Goal: Transaction & Acquisition: Purchase product/service

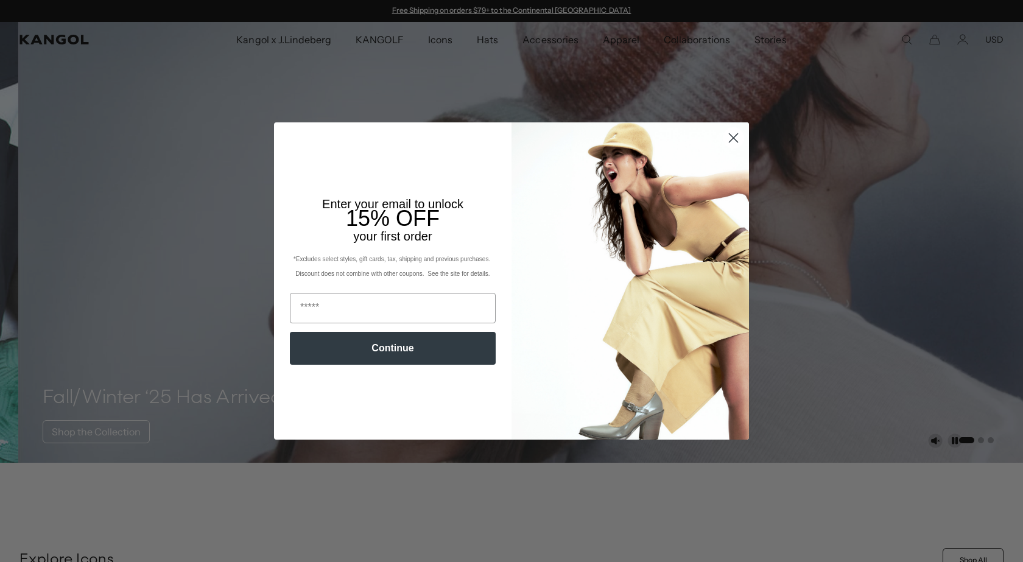
click at [729, 137] on icon "Close dialog" at bounding box center [733, 138] width 9 height 9
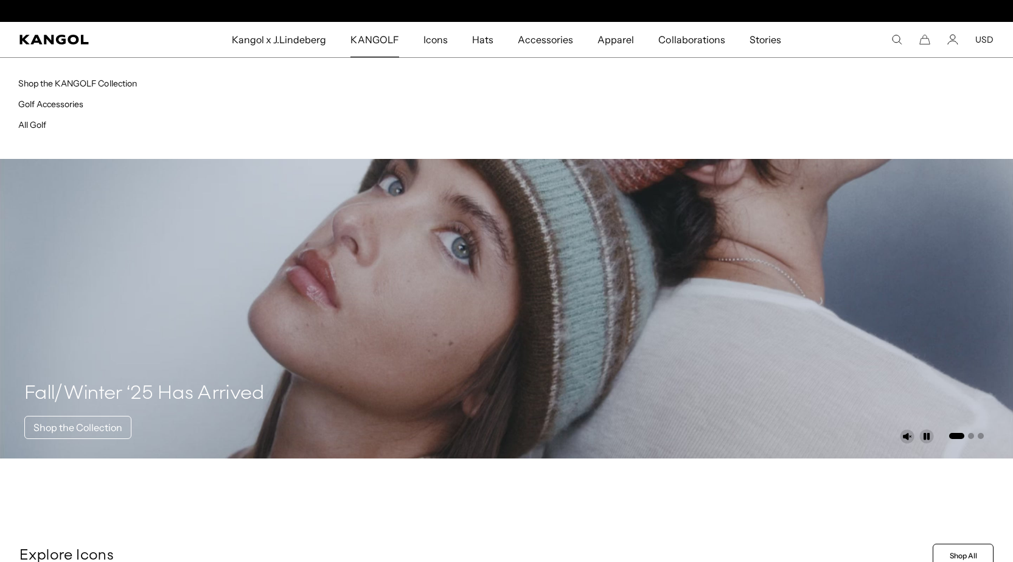
scroll to position [0, 251]
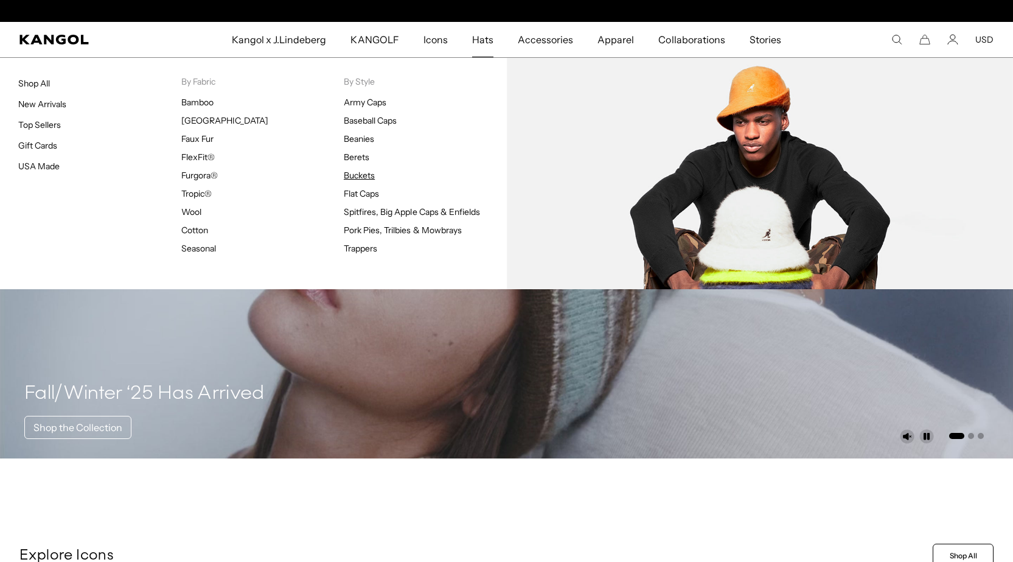
click at [363, 175] on link "Buckets" at bounding box center [359, 175] width 31 height 11
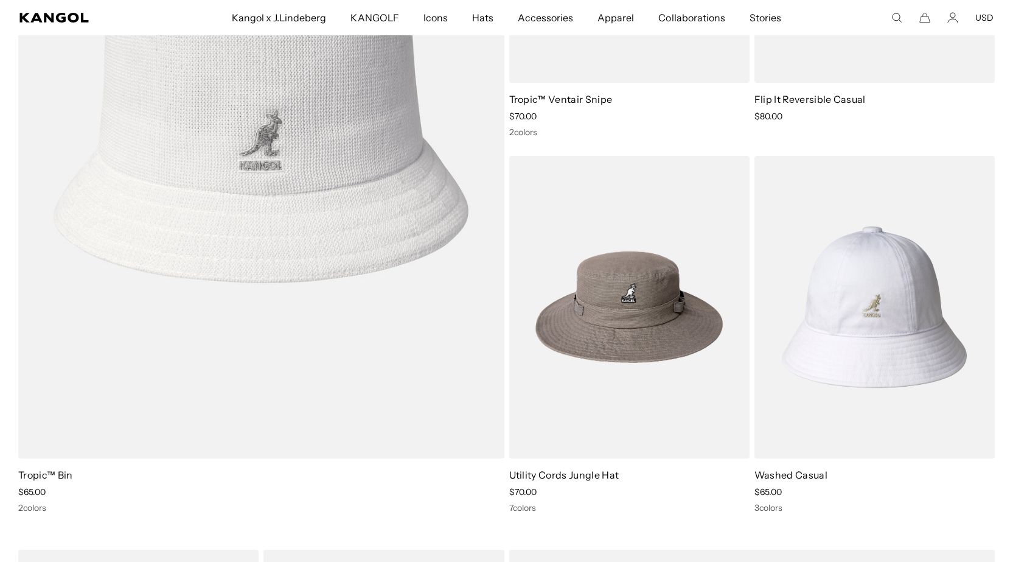
click at [860, 313] on img at bounding box center [875, 307] width 240 height 302
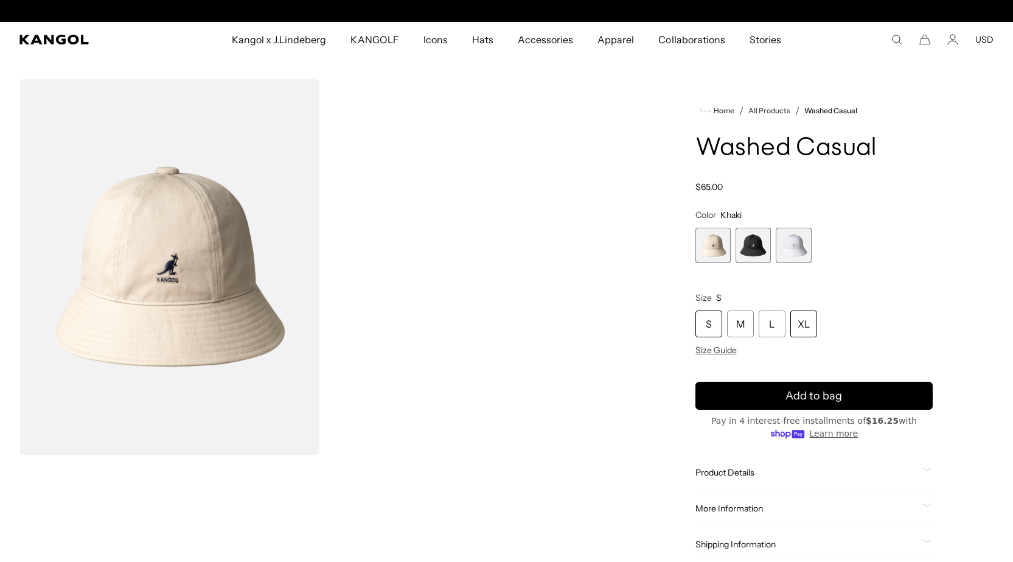
click at [805, 324] on div "XL" at bounding box center [804, 323] width 27 height 27
click at [792, 247] on span "3 of 3" at bounding box center [793, 245] width 35 height 35
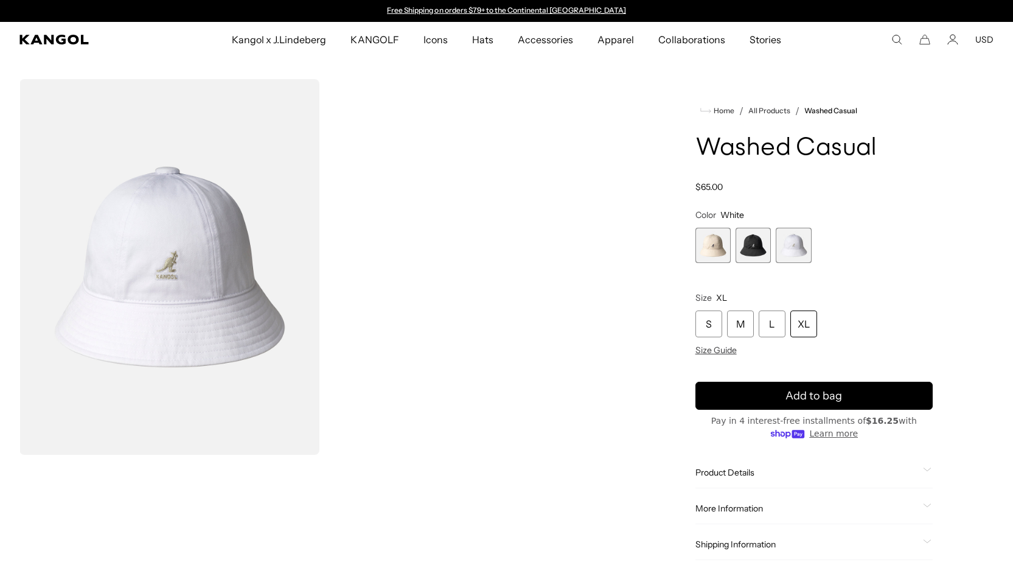
click at [747, 253] on span "2 of 3" at bounding box center [753, 245] width 35 height 35
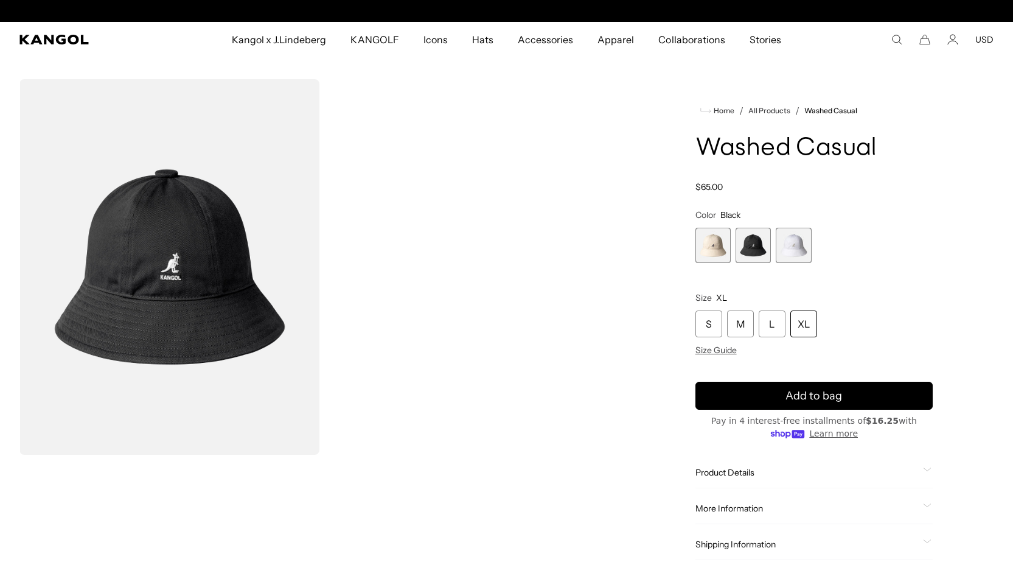
scroll to position [0, 251]
click at [708, 245] on span "1 of 3" at bounding box center [713, 245] width 35 height 35
